Goal: Transaction & Acquisition: Purchase product/service

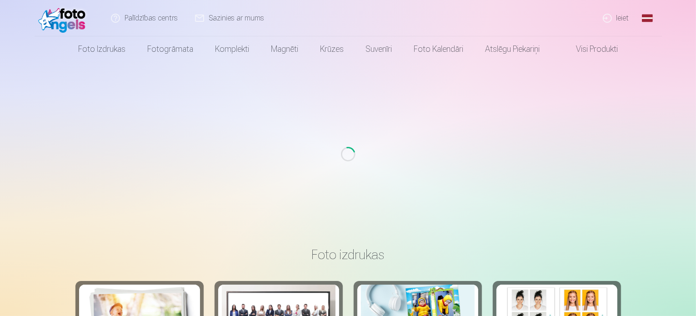
click at [622, 12] on link "Ieiet" at bounding box center [617, 18] width 44 height 36
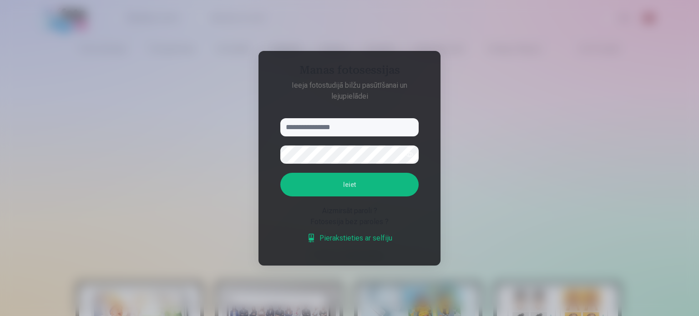
click at [369, 125] on input "text" at bounding box center [349, 127] width 138 height 18
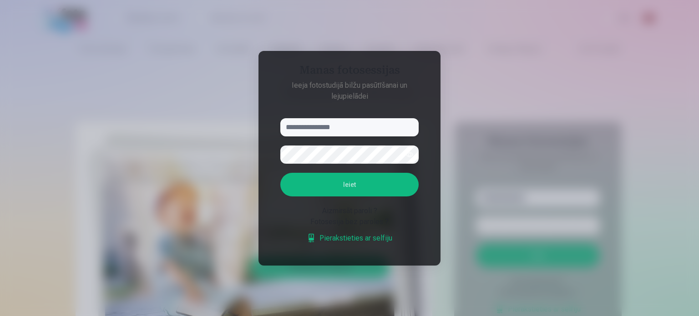
paste input "**********"
type input "**********"
click at [412, 160] on button "button" at bounding box center [409, 154] width 17 height 17
click at [354, 186] on button "Ieiet" at bounding box center [349, 185] width 138 height 24
click at [280, 173] on button "Ieiet" at bounding box center [349, 185] width 138 height 24
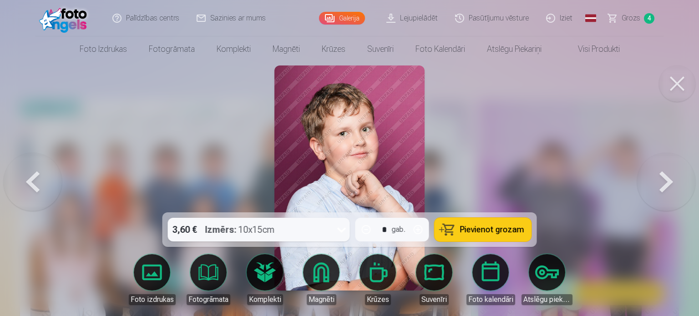
click at [629, 21] on span "Grozs" at bounding box center [630, 18] width 19 height 11
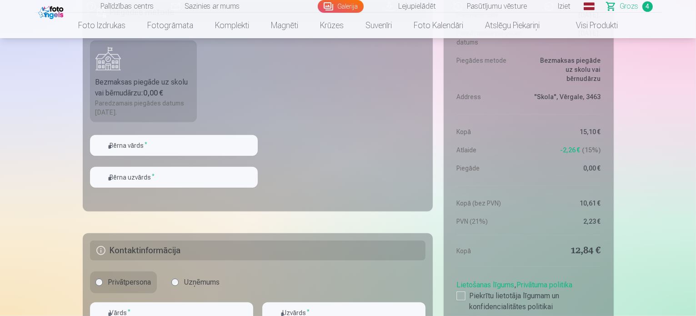
scroll to position [637, 0]
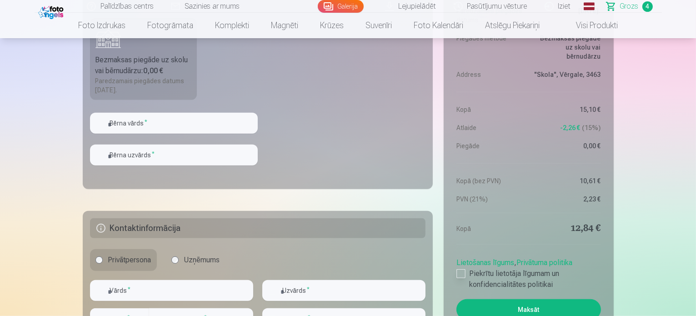
click at [475, 275] on label "Piekrītu lietotāja līgumam un konfidencialitātes politikai" at bounding box center [529, 279] width 144 height 22
click at [466, 271] on label "Piekrītu lietotāja līgumam un konfidencialitātes politikai" at bounding box center [529, 279] width 144 height 22
click at [465, 271] on div at bounding box center [461, 273] width 9 height 9
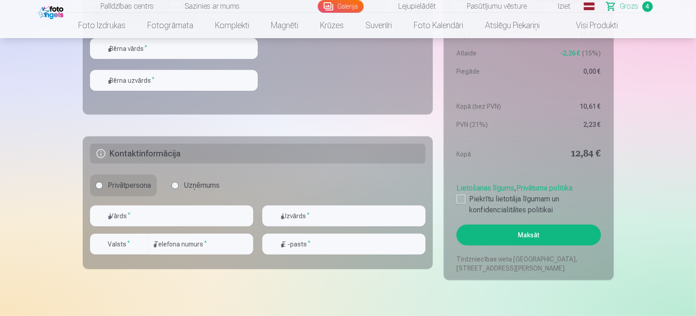
scroll to position [728, 0]
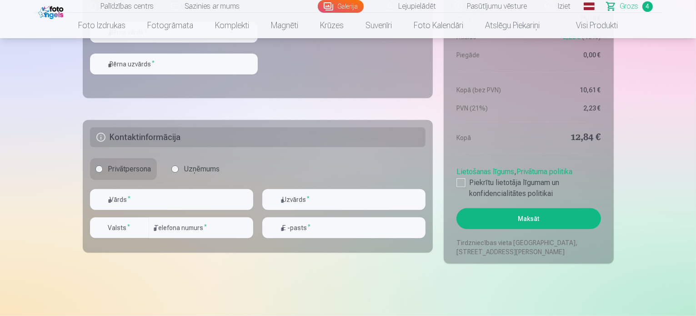
click at [508, 221] on button "Maksāt" at bounding box center [529, 218] width 144 height 21
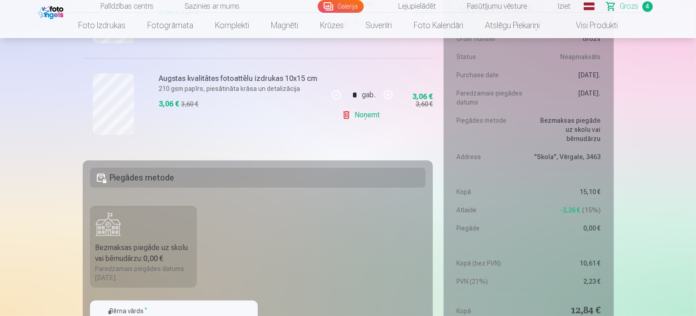
scroll to position [546, 0]
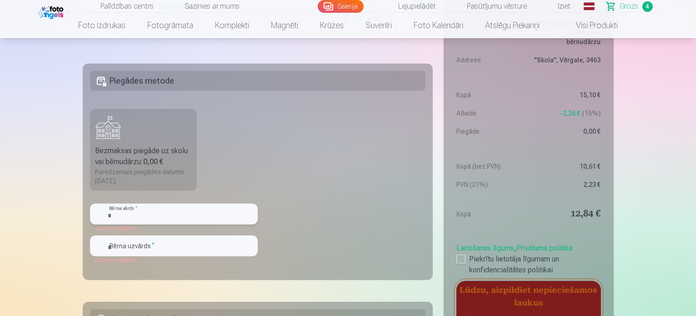
click at [200, 208] on input "text" at bounding box center [174, 214] width 168 height 21
type input "****"
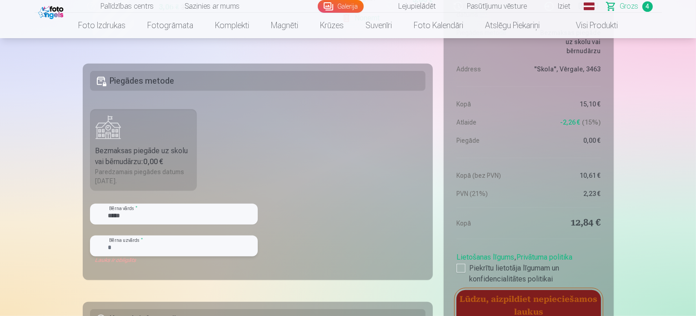
click at [189, 236] on input "text" at bounding box center [174, 246] width 168 height 21
type input "********"
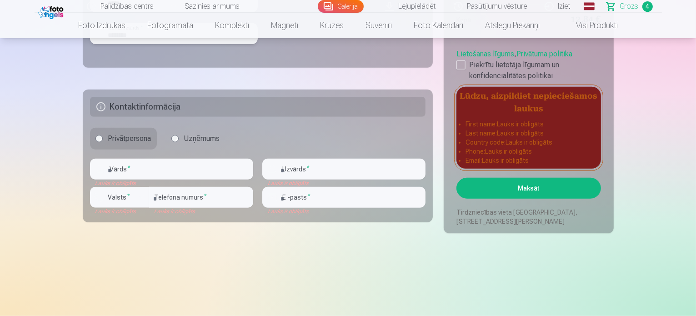
scroll to position [773, 0]
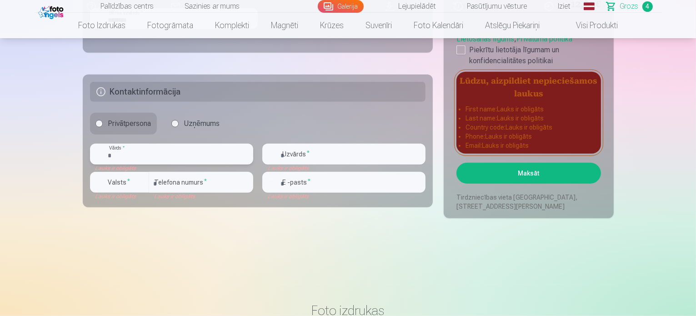
click at [177, 162] on input "text" at bounding box center [171, 154] width 163 height 21
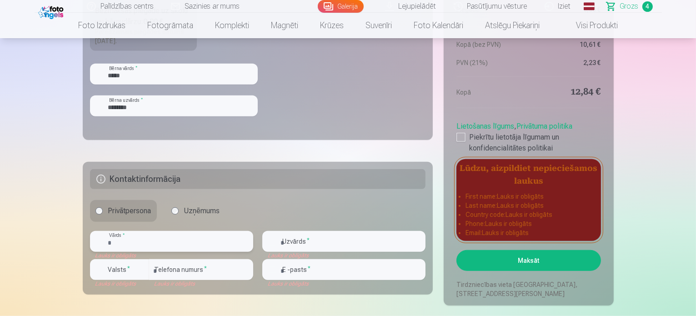
scroll to position [682, 0]
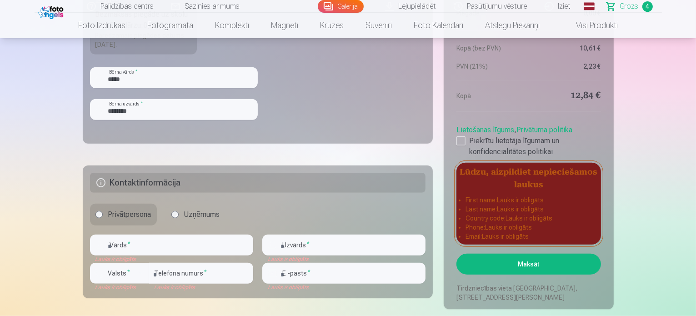
click at [311, 225] on div "Privātpersona Uzņēmums" at bounding box center [258, 215] width 336 height 22
click at [214, 249] on input "text" at bounding box center [171, 245] width 163 height 21
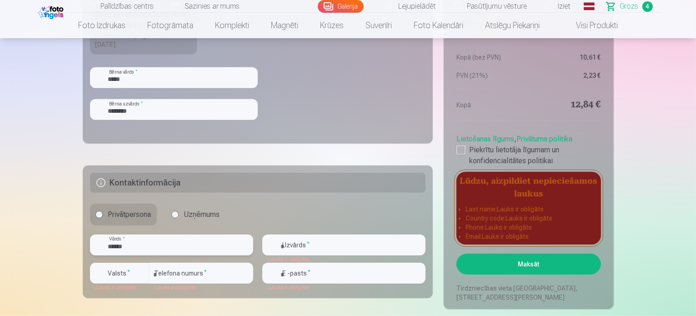
type input "******"
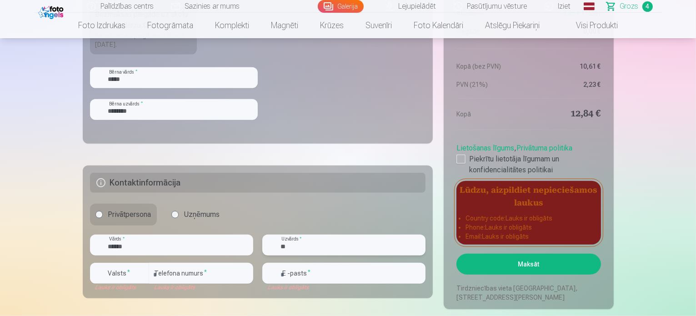
type input "*******"
click at [204, 278] on input "number" at bounding box center [201, 273] width 104 height 21
type input "*"
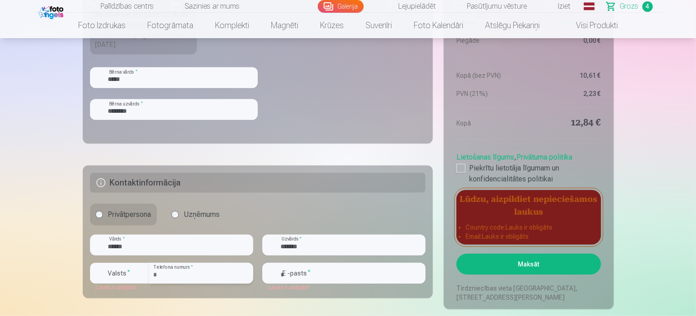
type input "********"
click at [297, 269] on input "email" at bounding box center [343, 273] width 163 height 21
type input "**********"
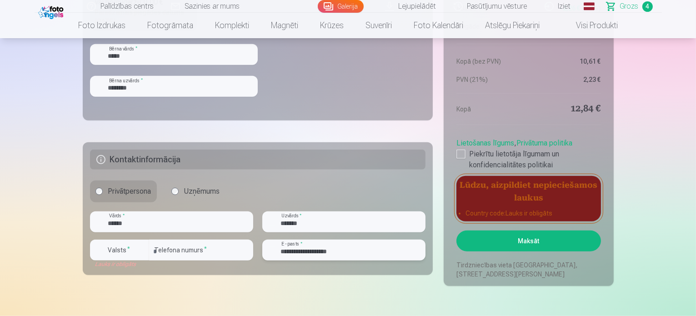
scroll to position [728, 0]
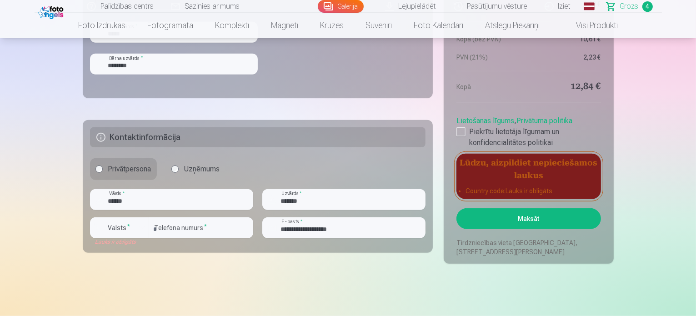
click at [508, 226] on button "Maksāt" at bounding box center [529, 218] width 144 height 21
click at [480, 224] on button "Maksāt" at bounding box center [529, 218] width 144 height 21
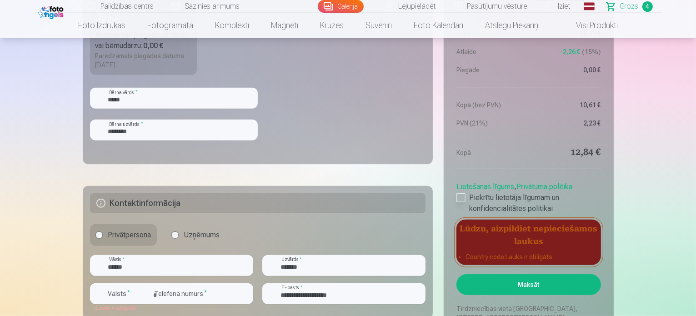
scroll to position [682, 0]
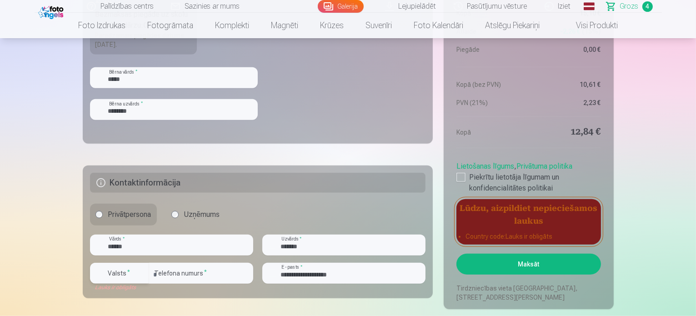
click at [124, 272] on label "Valsts *" at bounding box center [120, 273] width 30 height 9
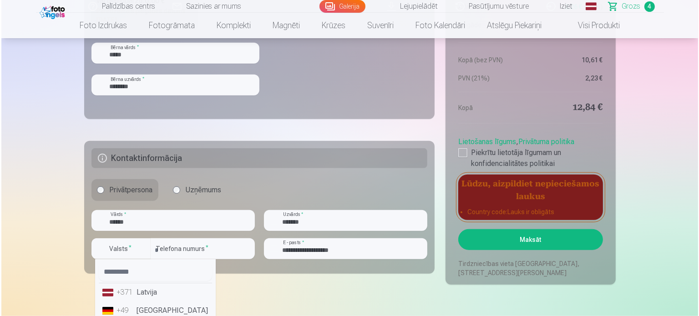
scroll to position [728, 0]
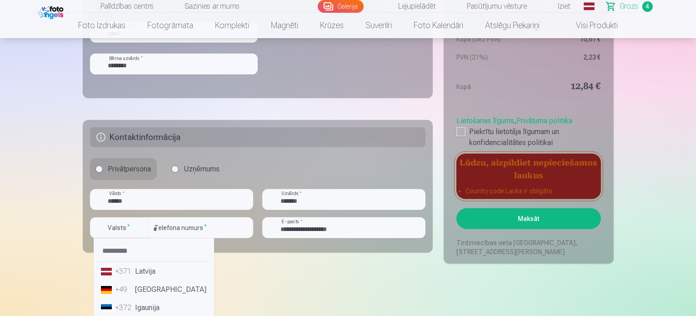
click at [128, 265] on li "+371 Latvija" at bounding box center [153, 271] width 113 height 18
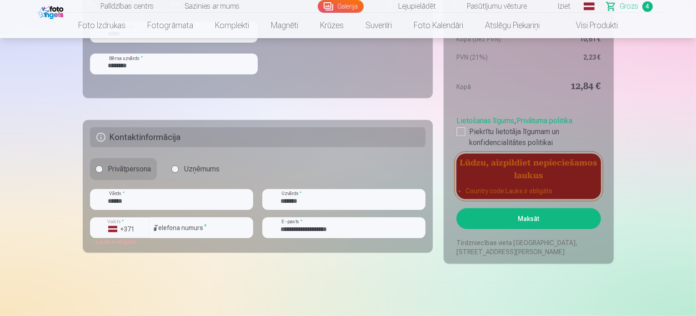
click at [512, 212] on button "Maksāt" at bounding box center [529, 218] width 144 height 21
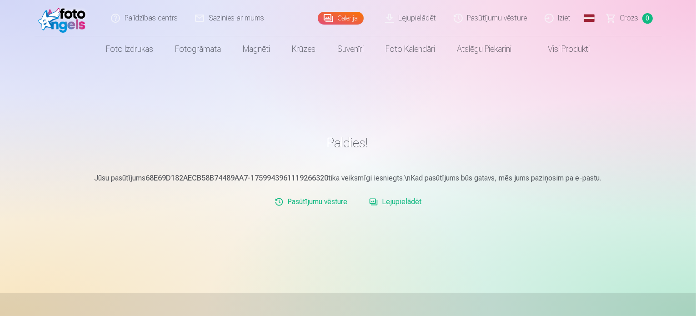
click at [338, 204] on link "Pasūtījumu vēsture" at bounding box center [311, 202] width 80 height 18
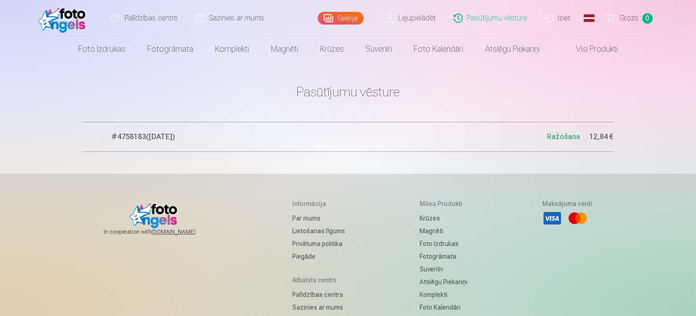
click at [562, 16] on link "Iziet" at bounding box center [559, 18] width 44 height 36
